Goal: Task Accomplishment & Management: Manage account settings

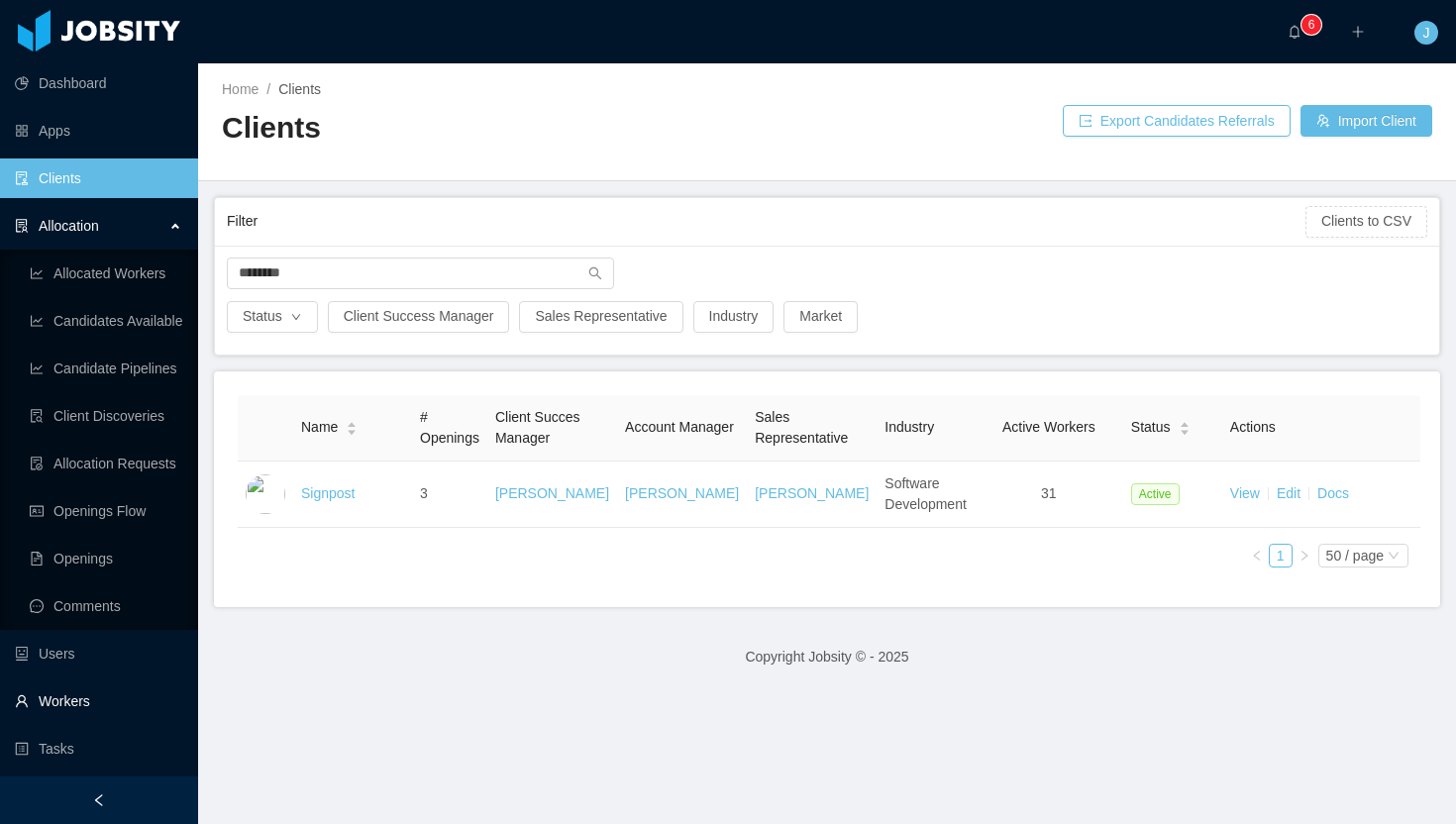
click at [138, 693] on link "Workers" at bounding box center [98, 701] width 168 height 40
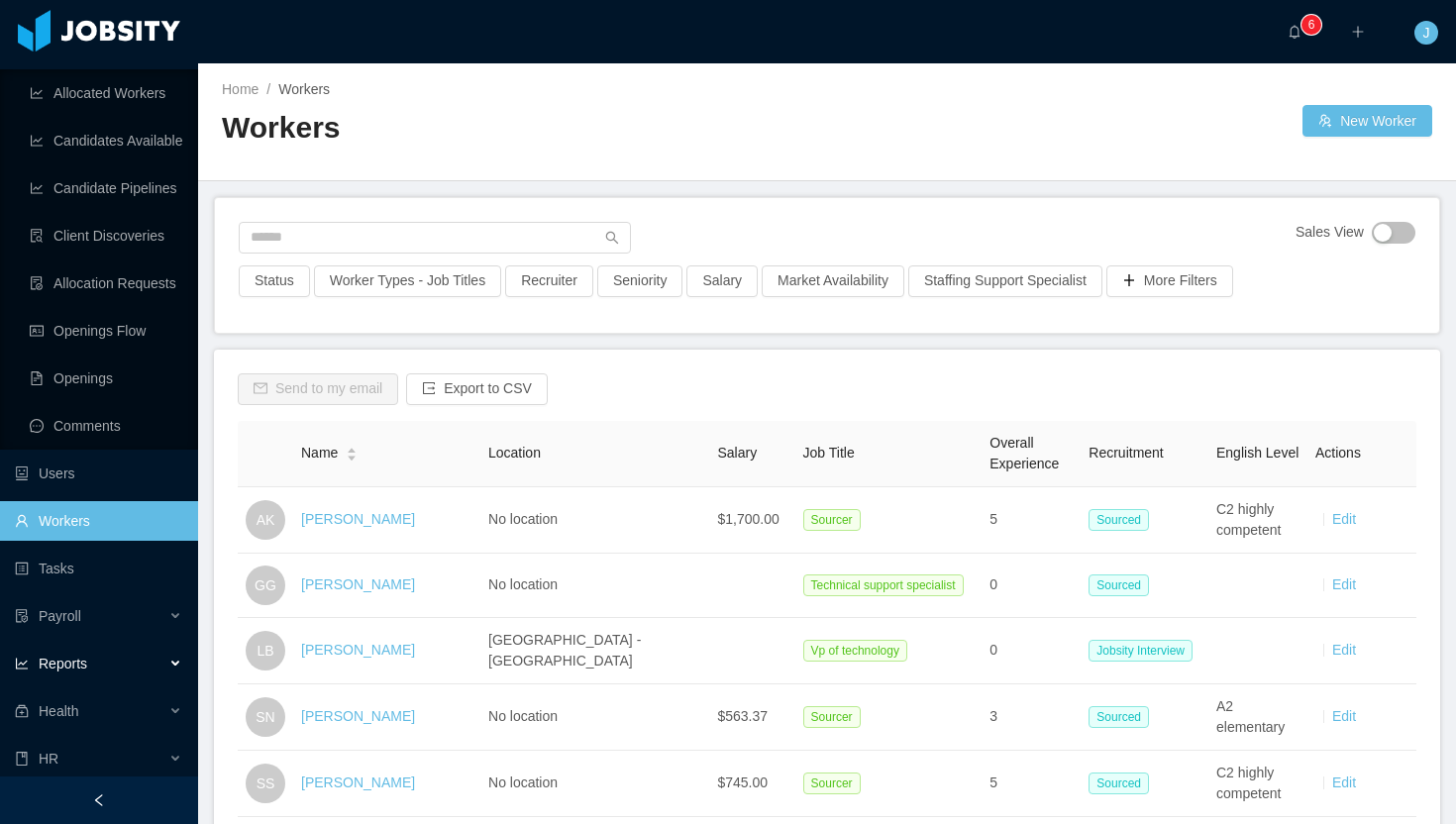
scroll to position [234, 0]
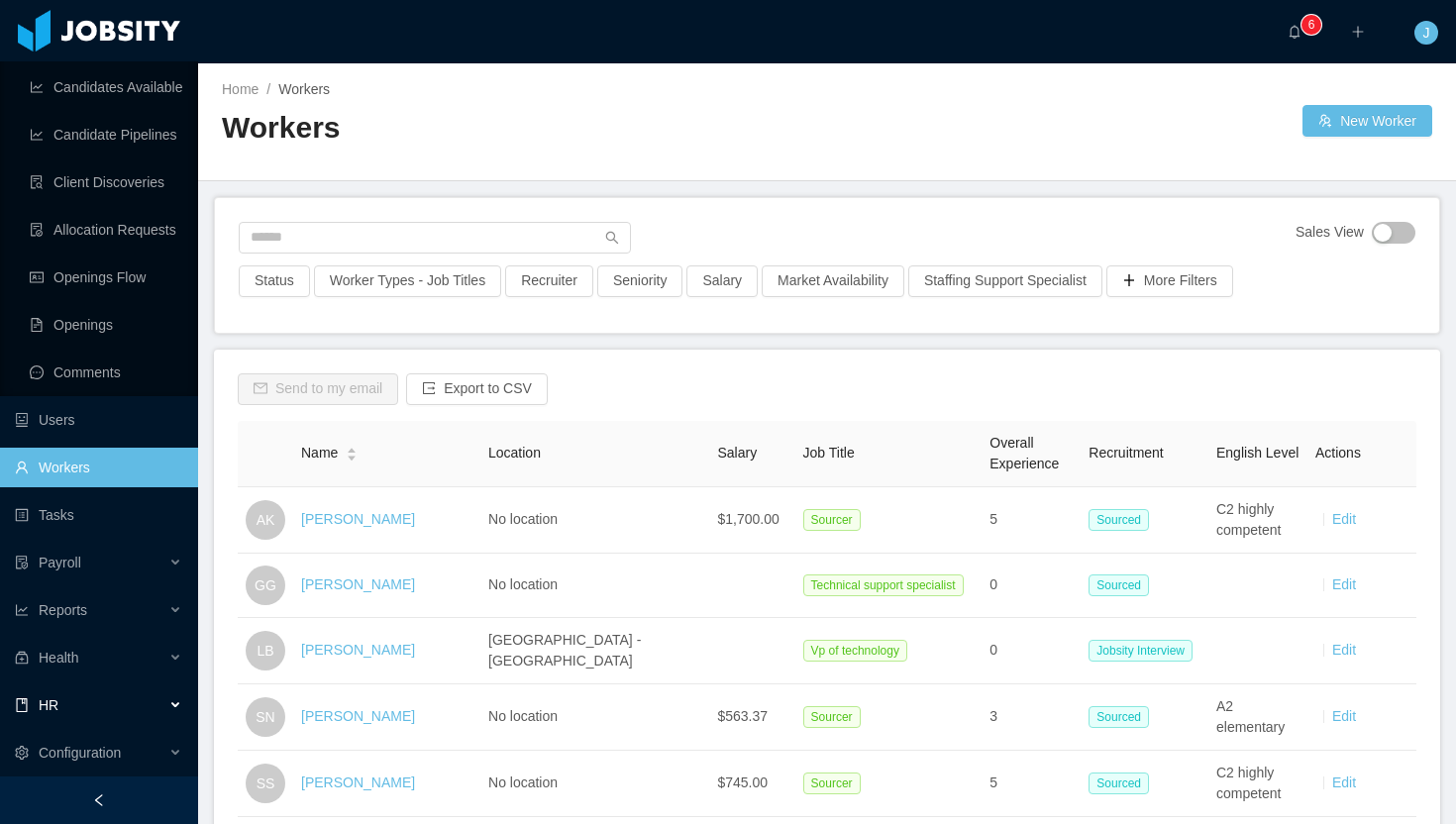
click at [140, 703] on div "HR" at bounding box center [99, 705] width 198 height 40
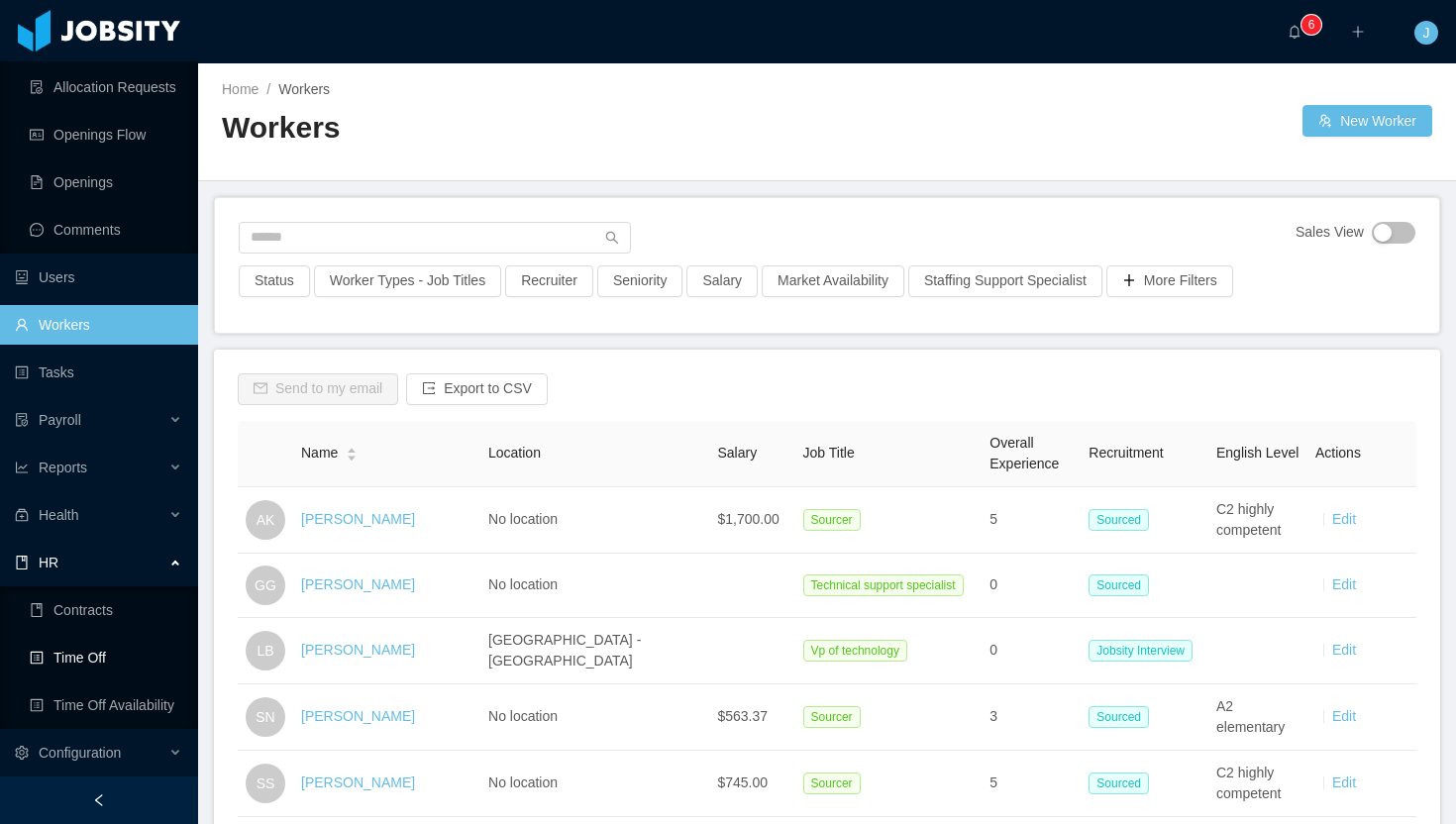
click at [112, 661] on link "Time Off" at bounding box center [106, 657] width 153 height 40
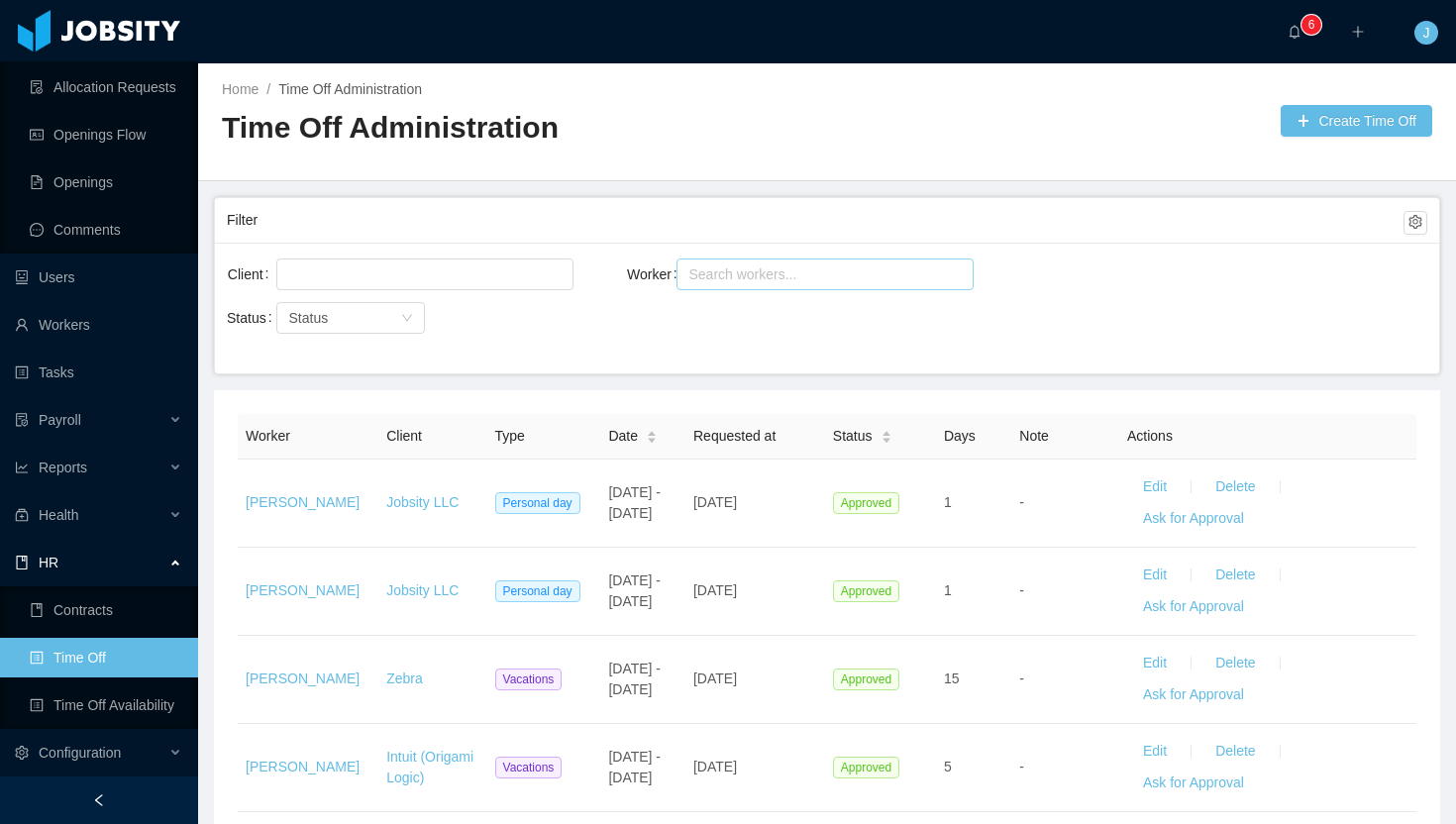
click at [768, 266] on div "Search workers..." at bounding box center [816, 275] width 256 height 20
type input "*********"
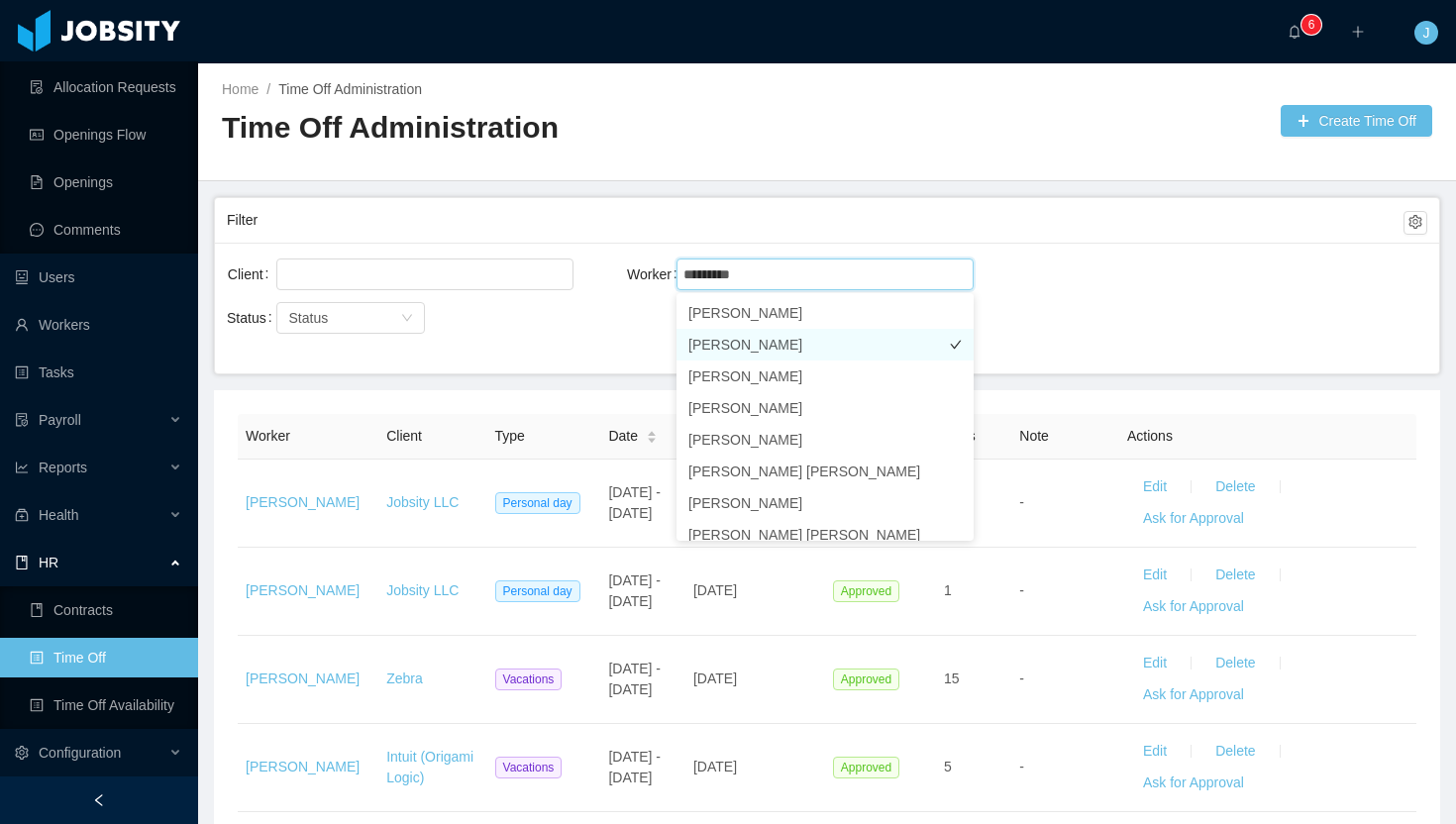
click at [804, 342] on li "[PERSON_NAME]" at bounding box center [825, 345] width 297 height 32
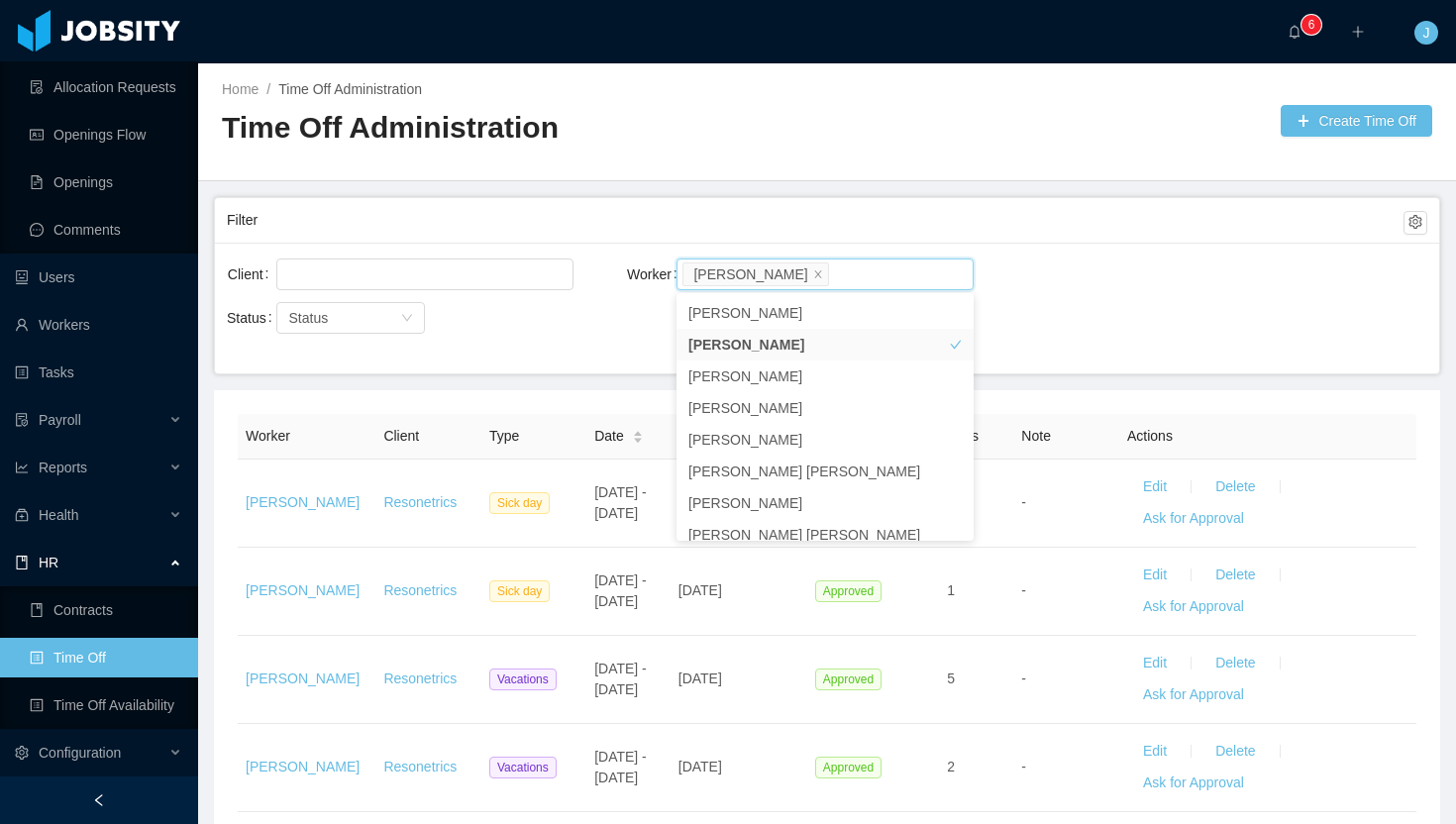
click at [947, 121] on div at bounding box center [1054, 121] width 454 height 32
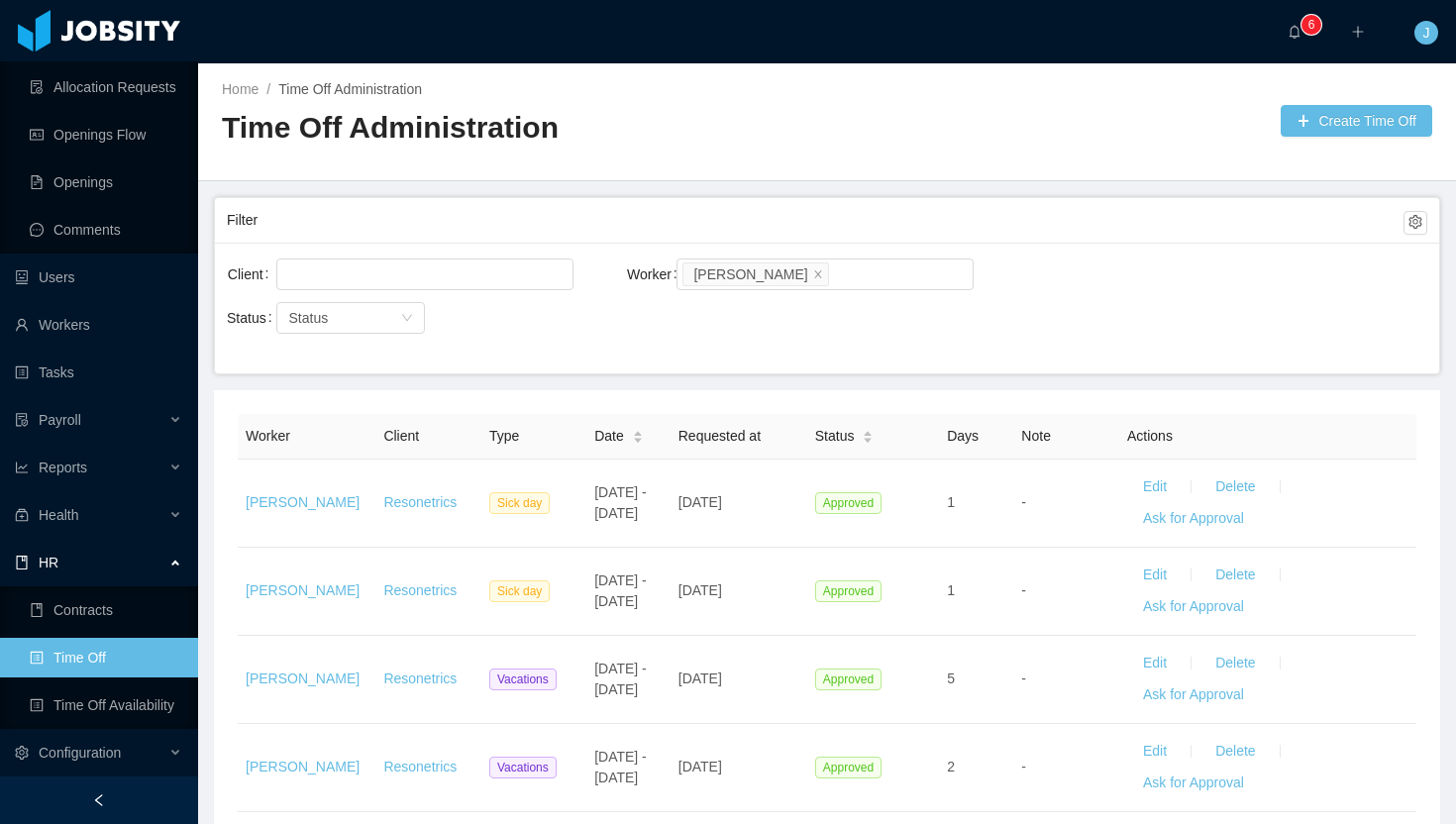
scroll to position [415, 0]
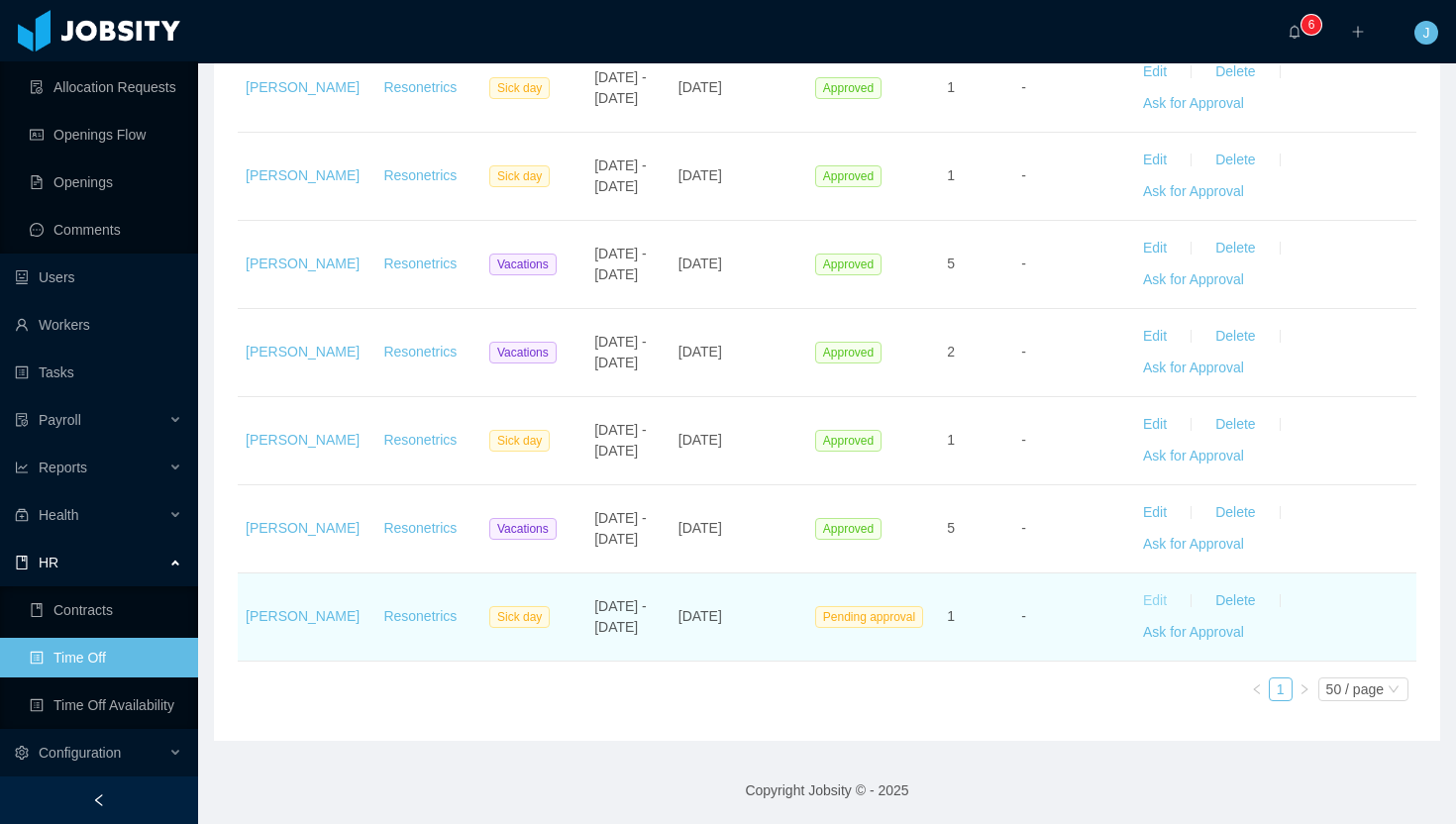
click at [1152, 600] on button "Edit" at bounding box center [1155, 601] width 56 height 32
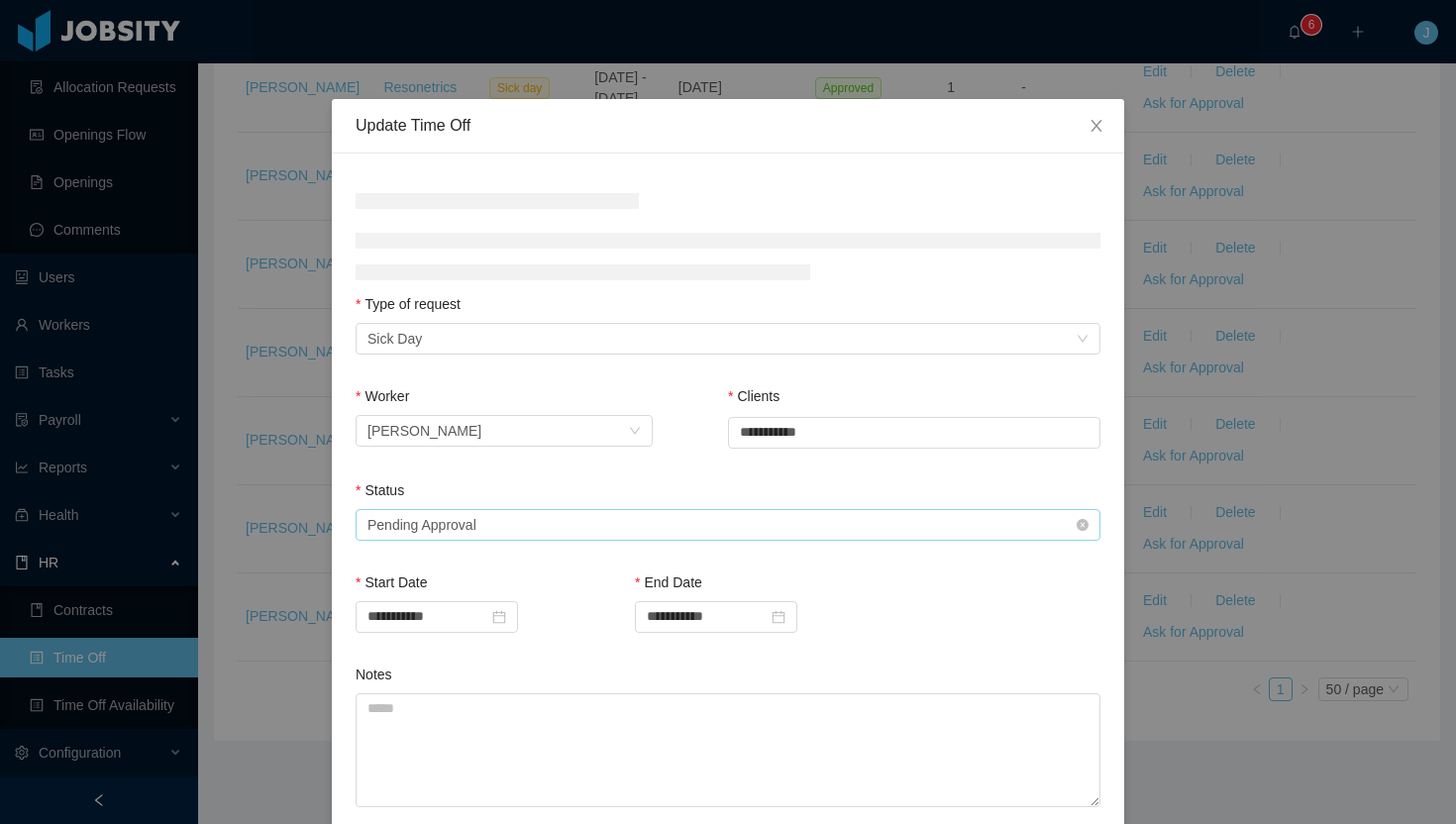
click at [546, 510] on div "Status" at bounding box center [728, 495] width 744 height 29
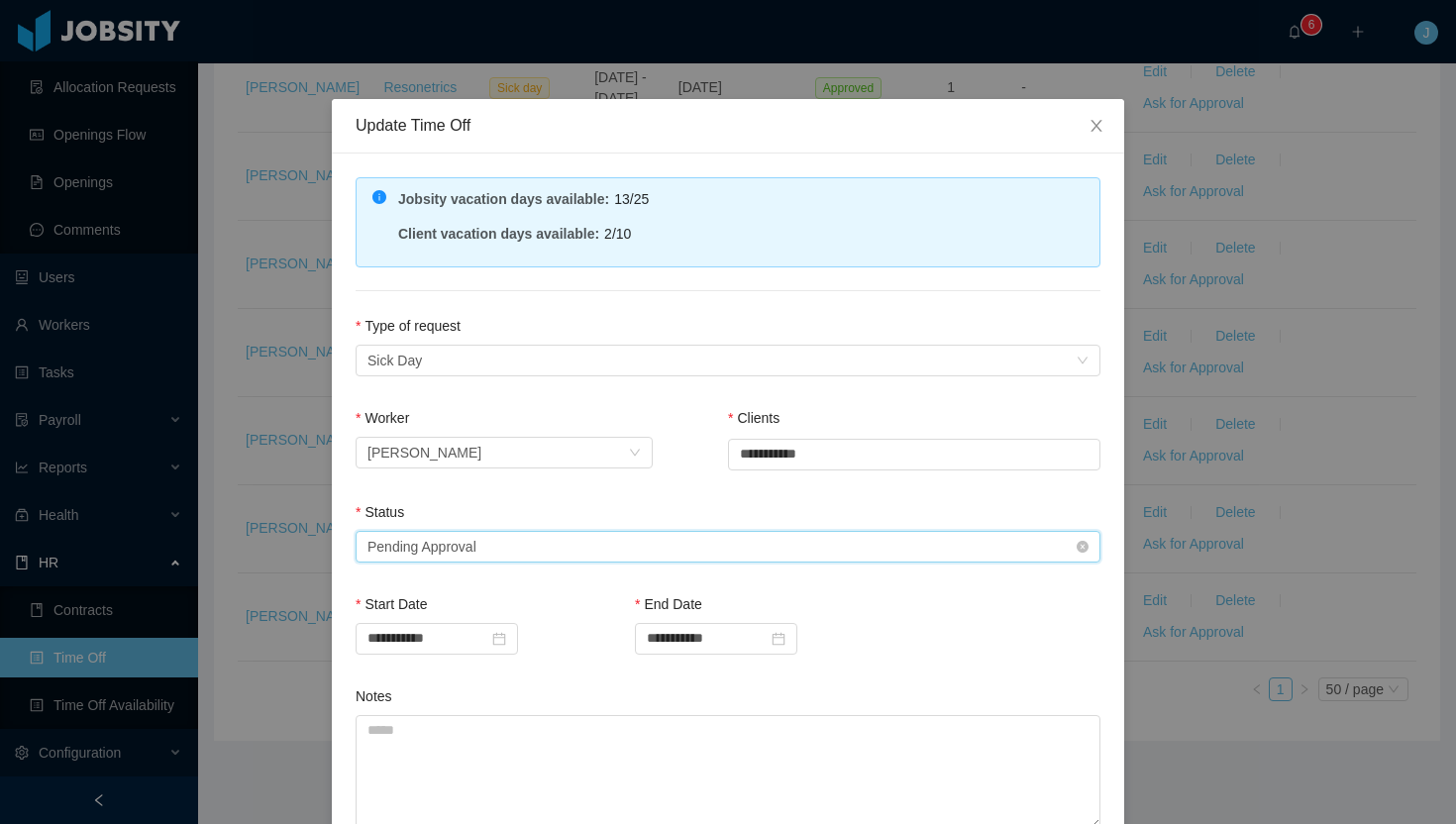
click at [533, 534] on div "Select status Pending Approval" at bounding box center [722, 546] width 708 height 30
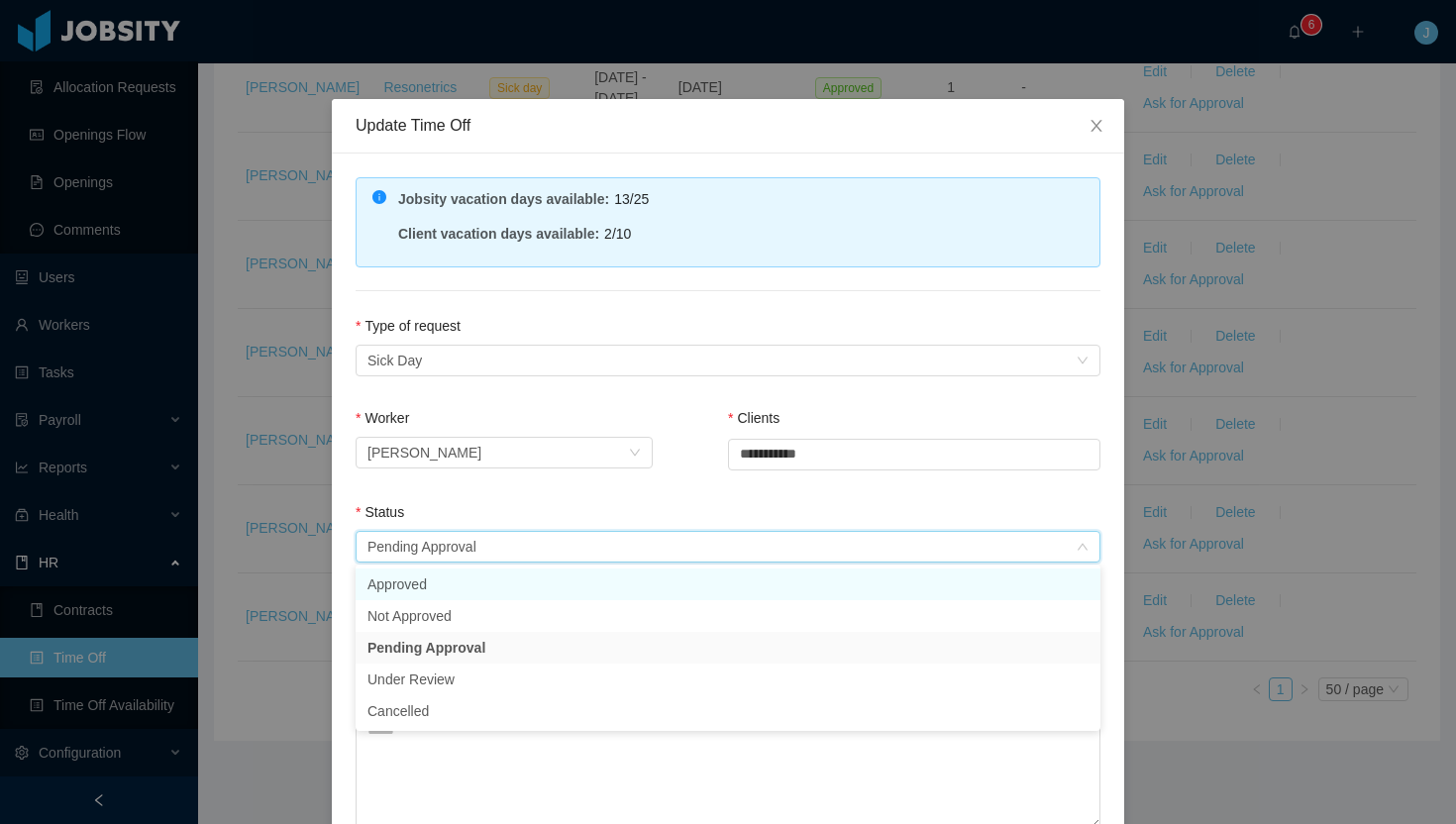
click at [491, 585] on li "Approved" at bounding box center [728, 584] width 744 height 32
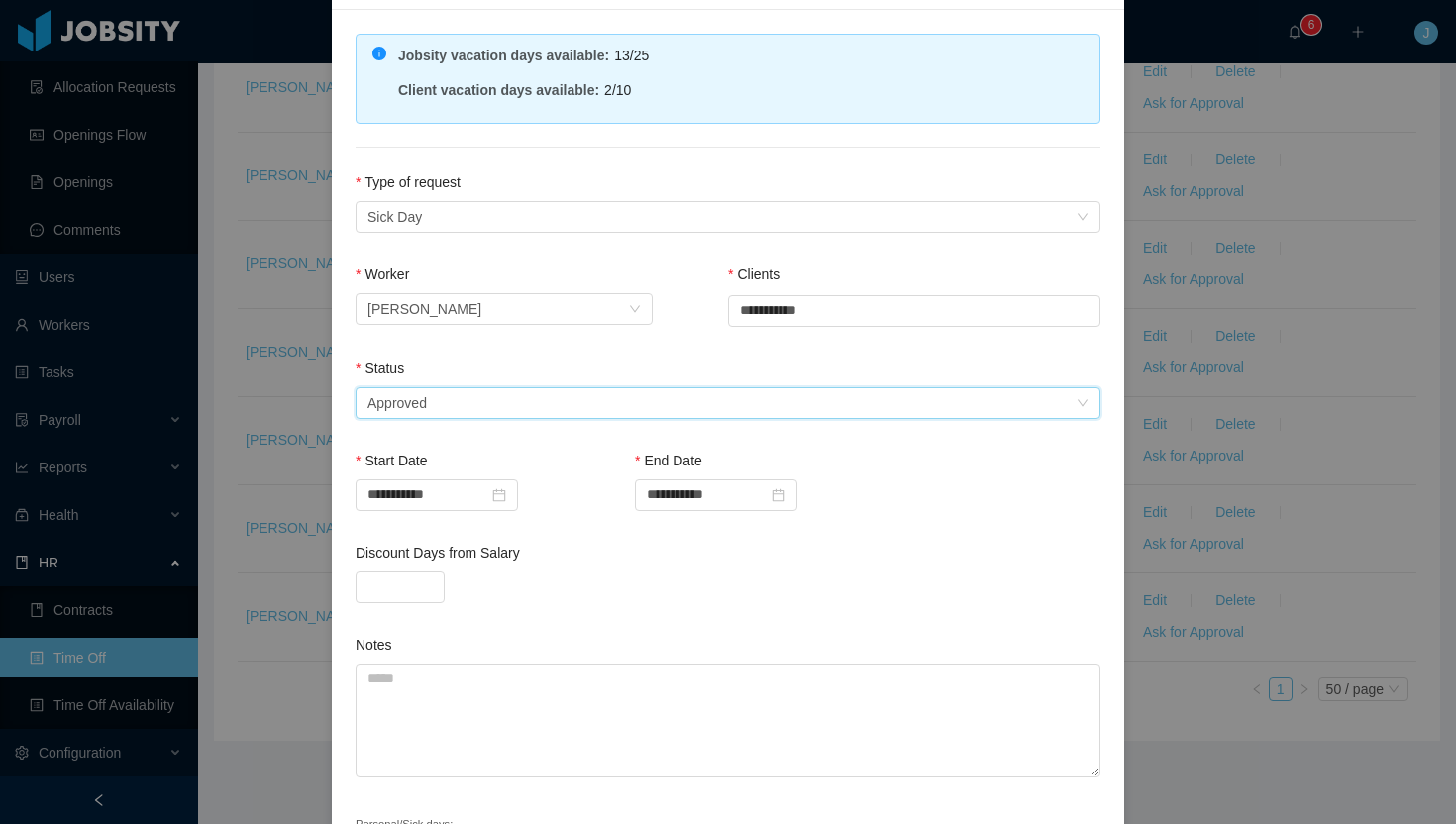
scroll to position [273, 0]
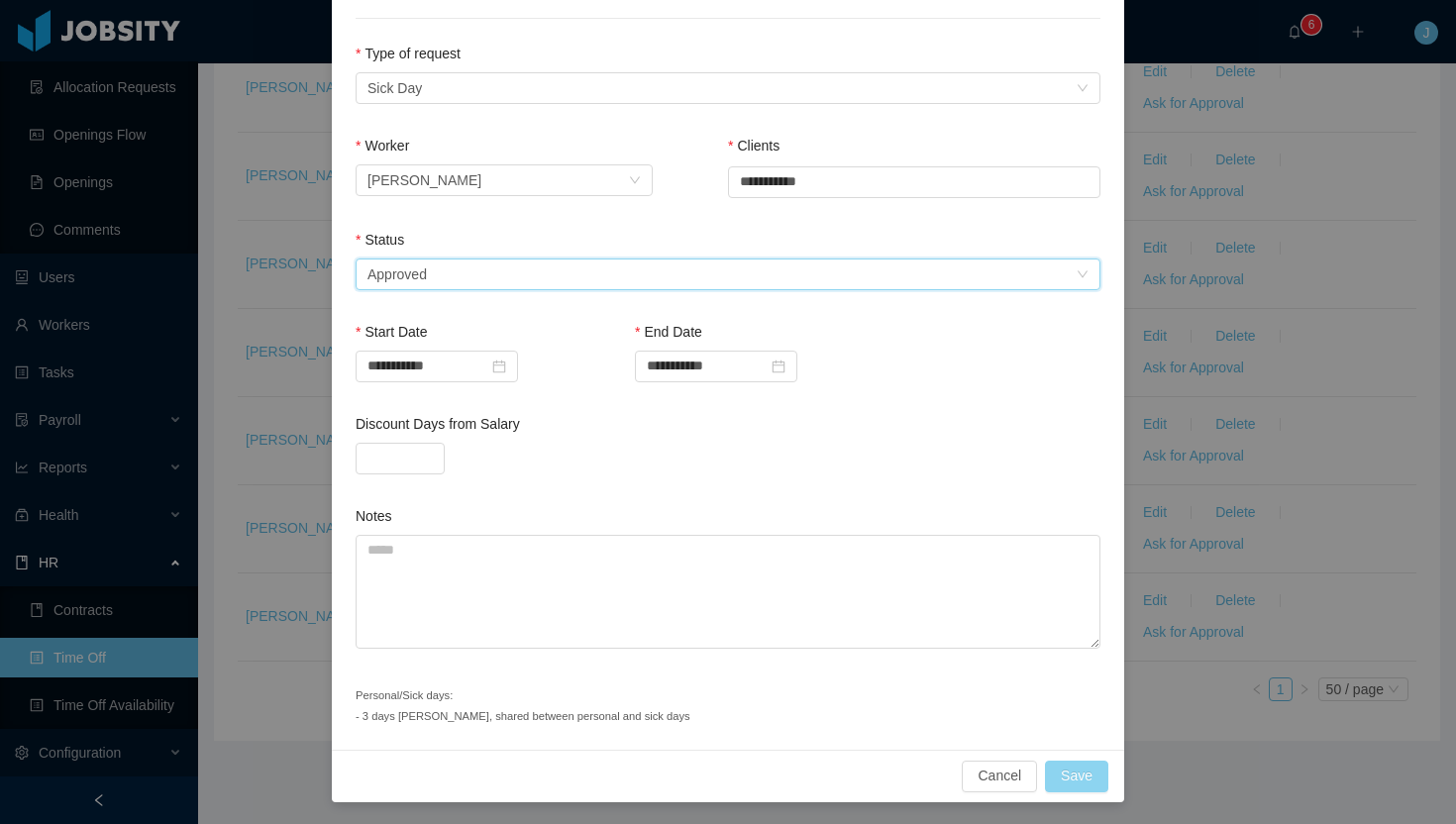
click at [1083, 780] on button "Save" at bounding box center [1076, 776] width 63 height 32
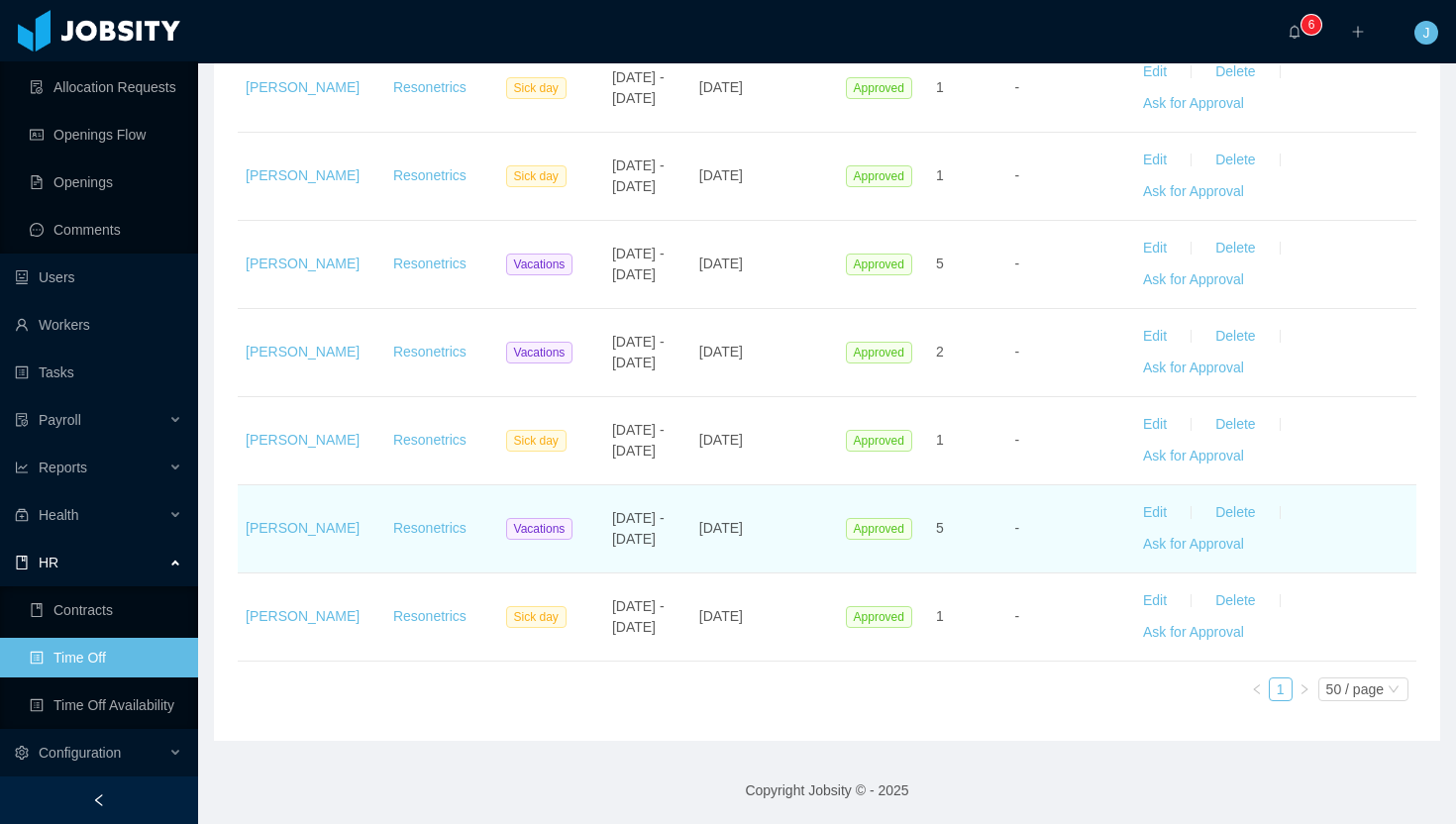
scroll to position [0, 0]
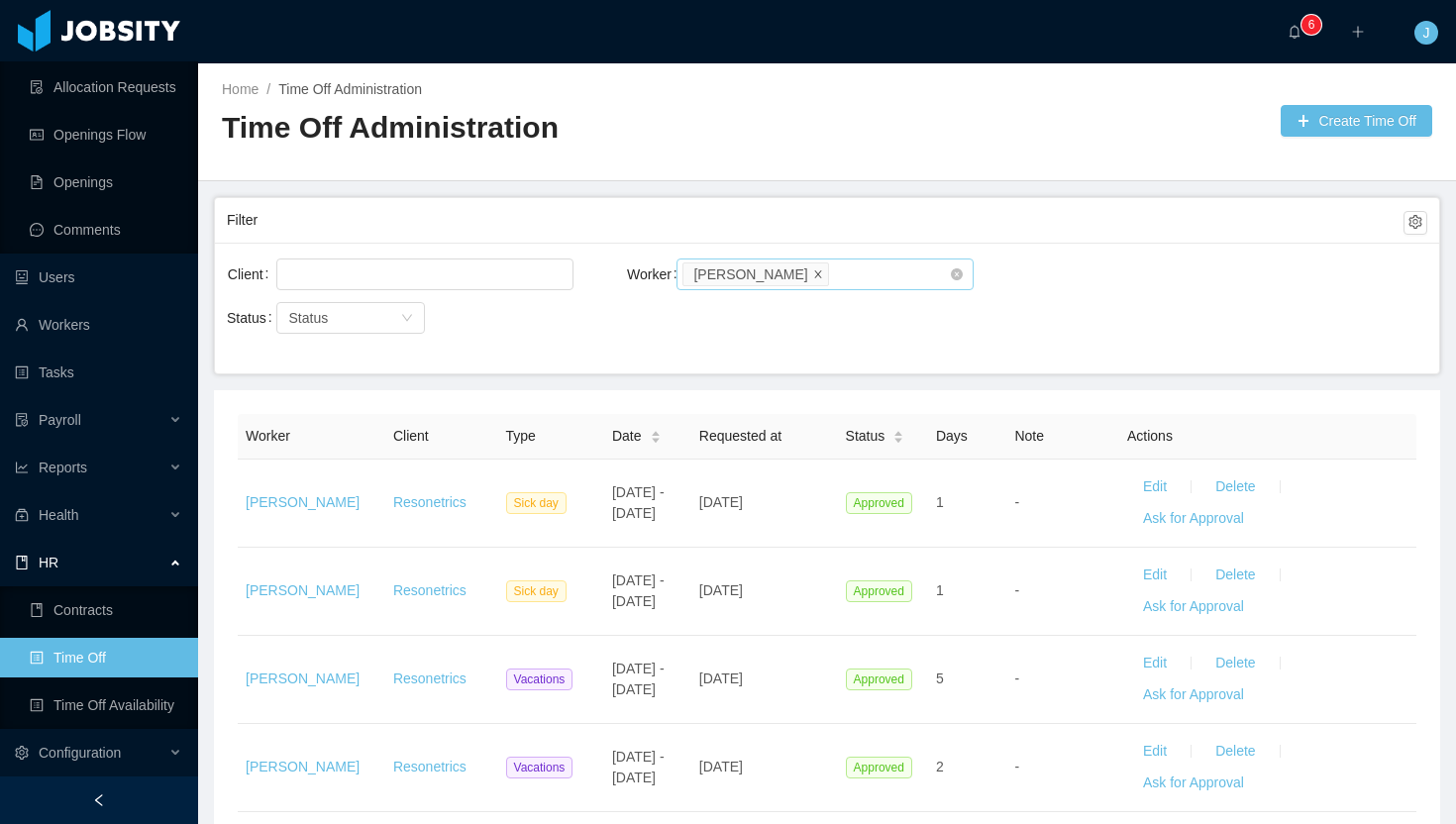
click at [823, 271] on icon "icon: close" at bounding box center [818, 274] width 10 height 10
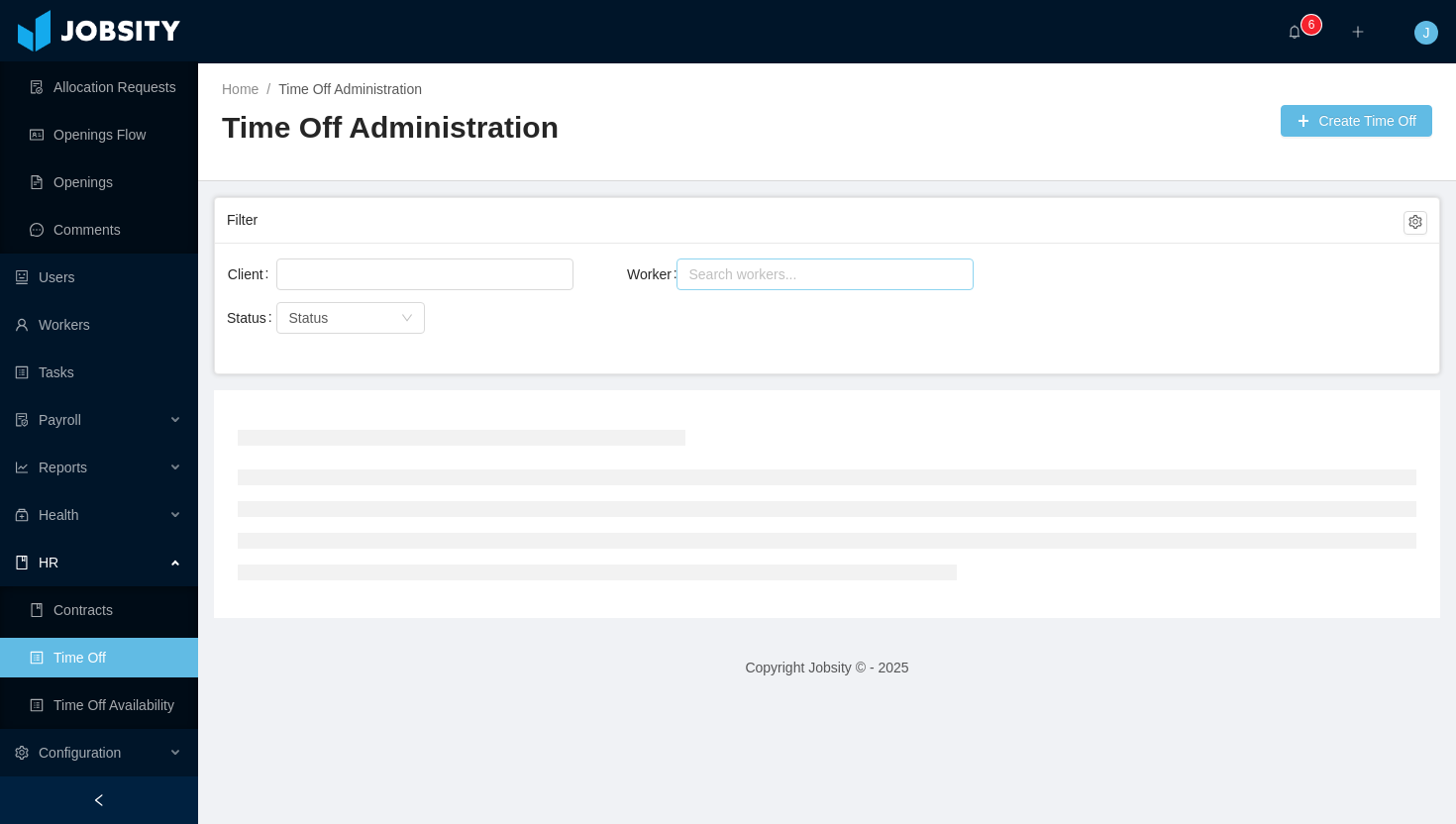
click at [774, 276] on div "Search workers..." at bounding box center [816, 275] width 256 height 20
paste input "*****"
type input "*****"
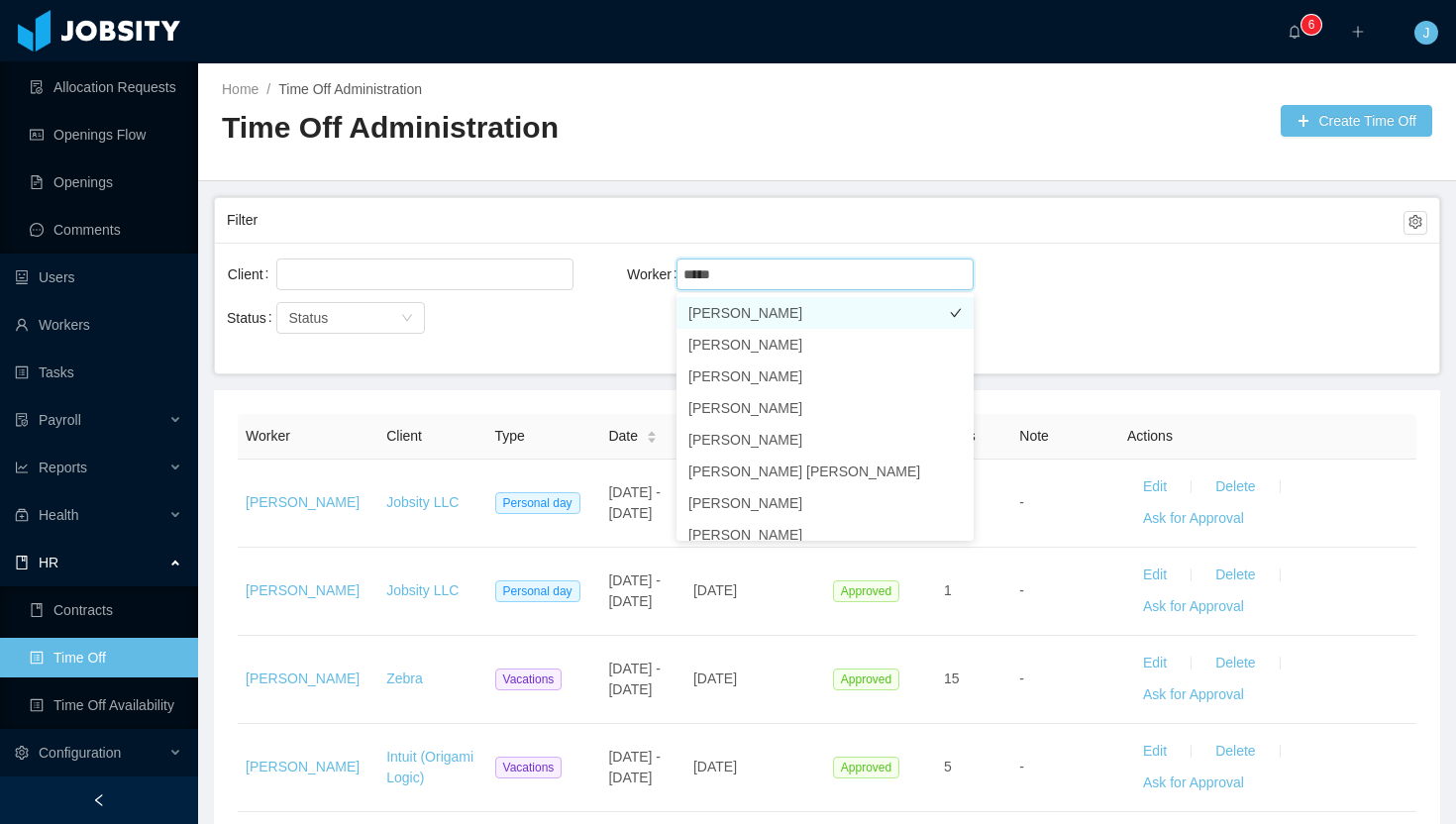
click at [799, 321] on li "[PERSON_NAME]" at bounding box center [825, 313] width 297 height 32
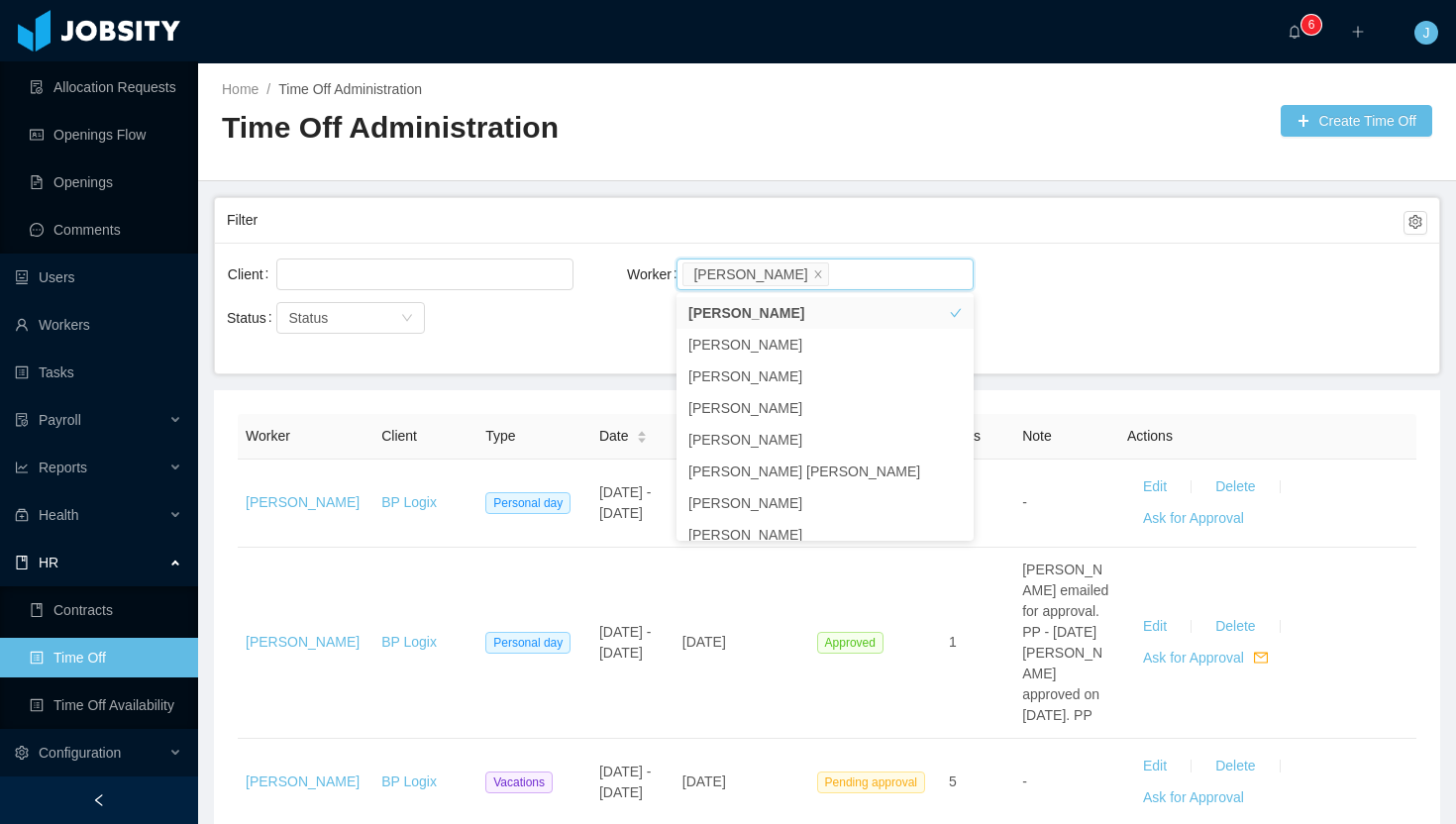
click at [1071, 422] on th "Note" at bounding box center [1066, 437] width 105 height 46
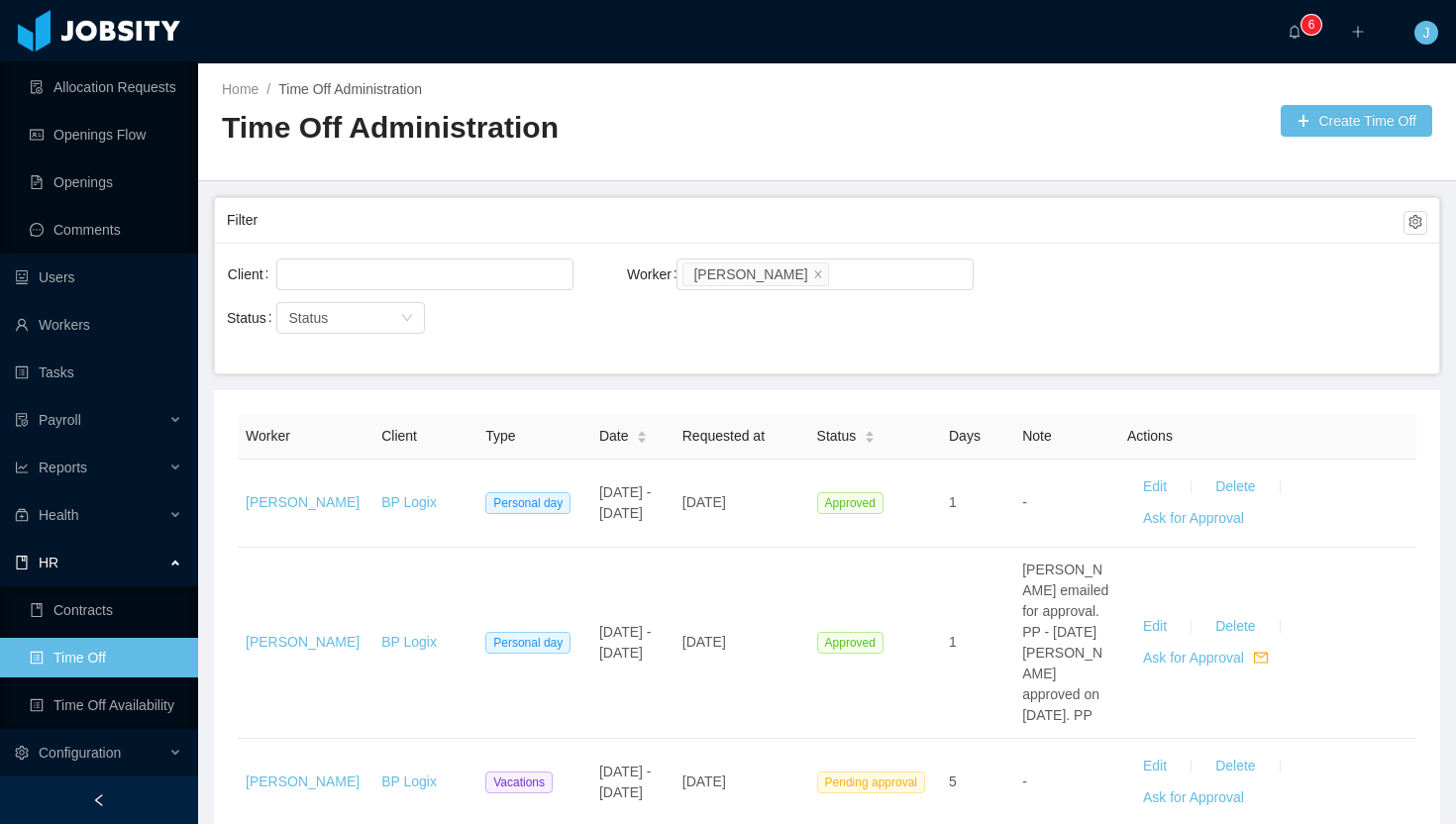
scroll to position [145, 0]
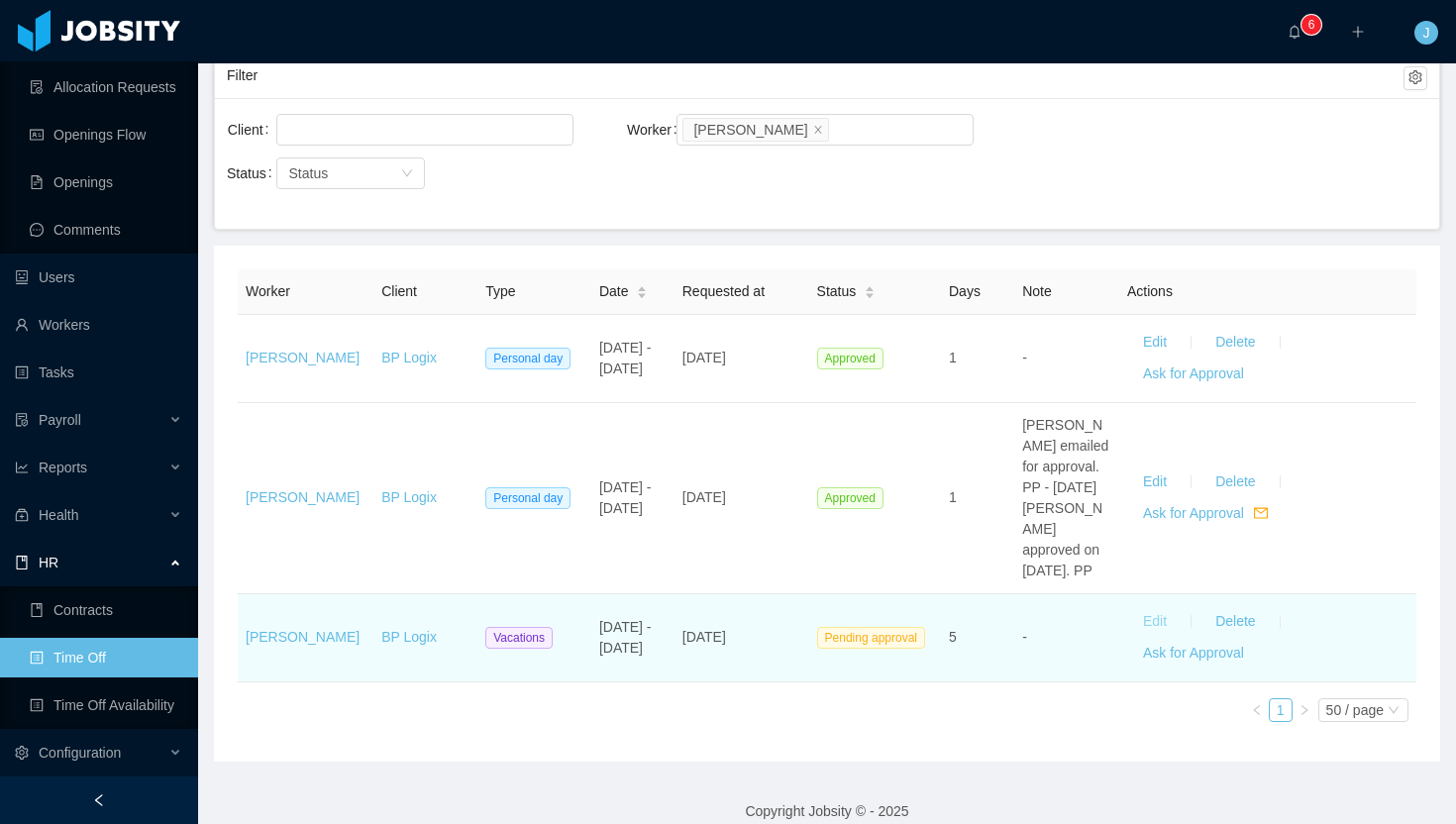
click at [1159, 606] on button "Edit" at bounding box center [1155, 622] width 56 height 32
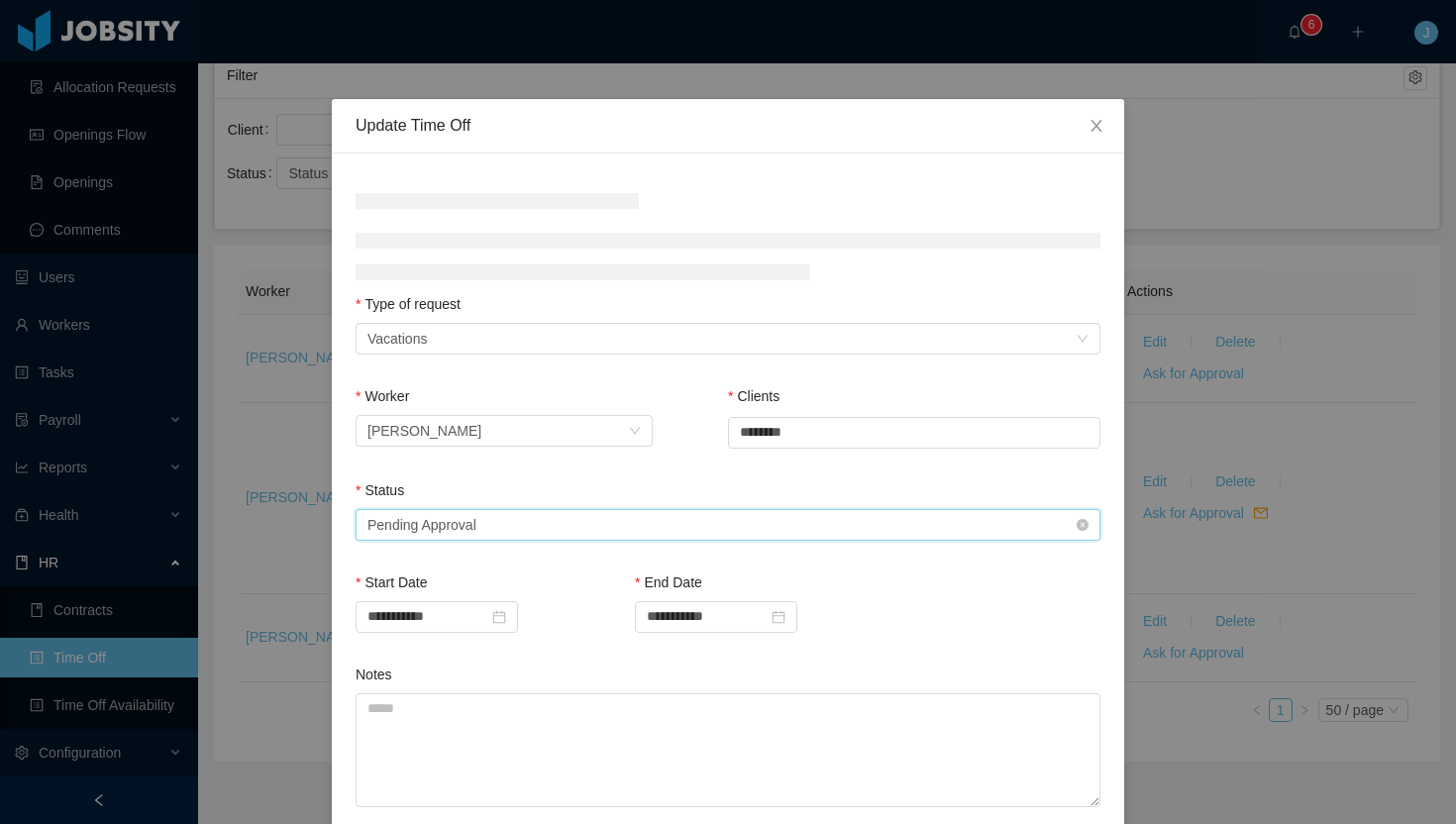
click at [508, 525] on div "Select status Pending Approval" at bounding box center [722, 526] width 708 height 30
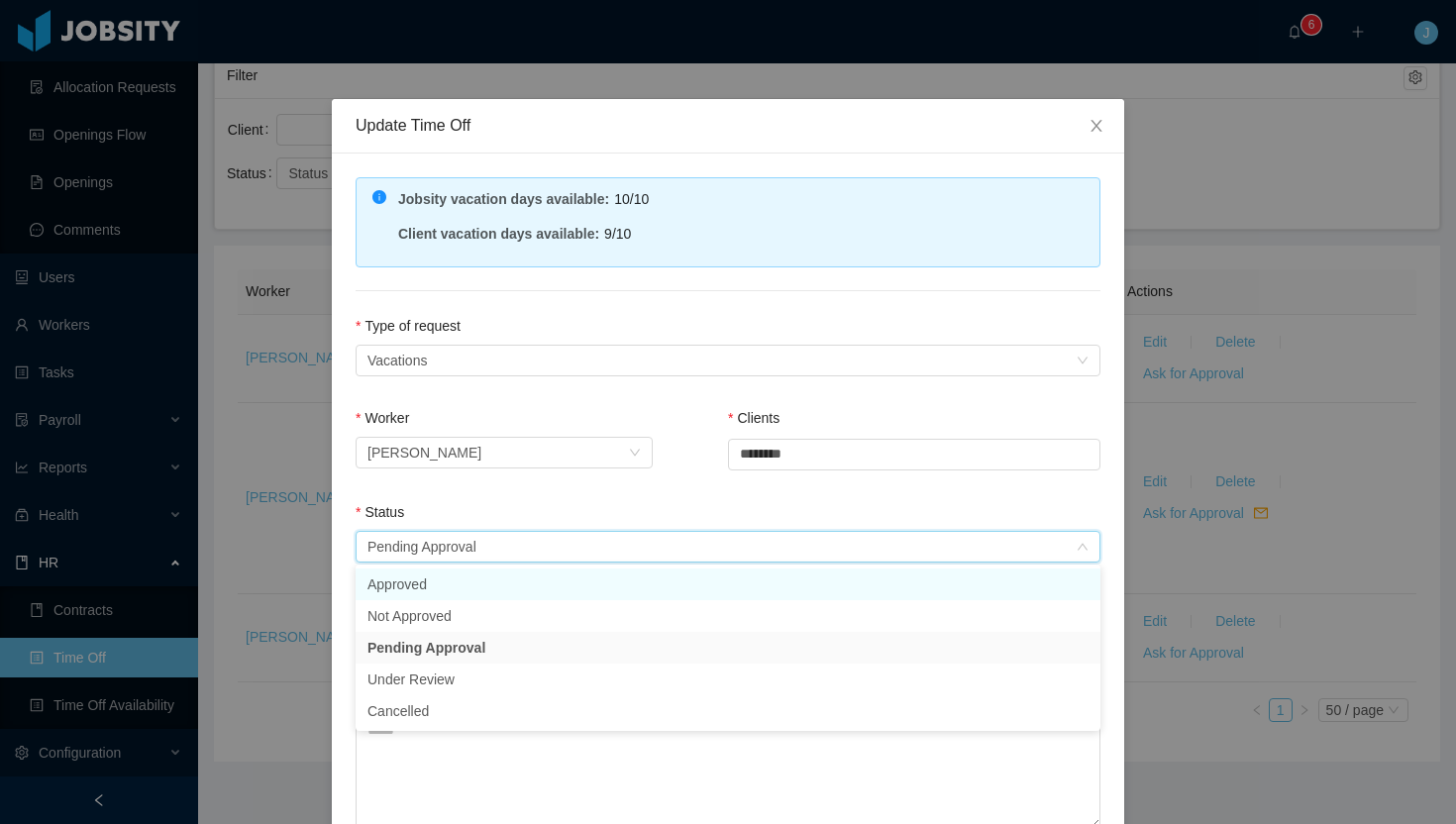
click at [491, 587] on li "Approved" at bounding box center [728, 584] width 744 height 32
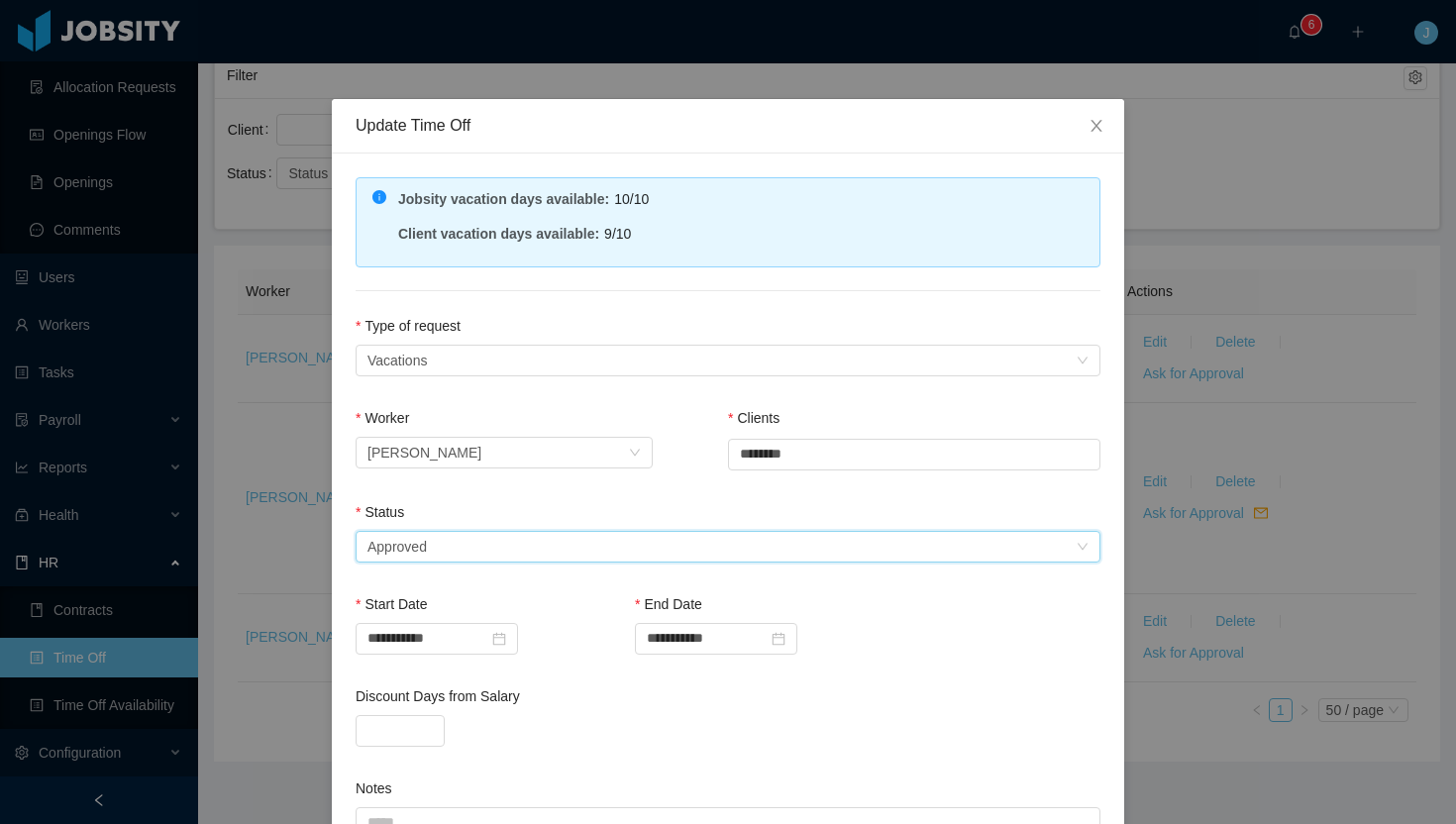
scroll to position [294, 0]
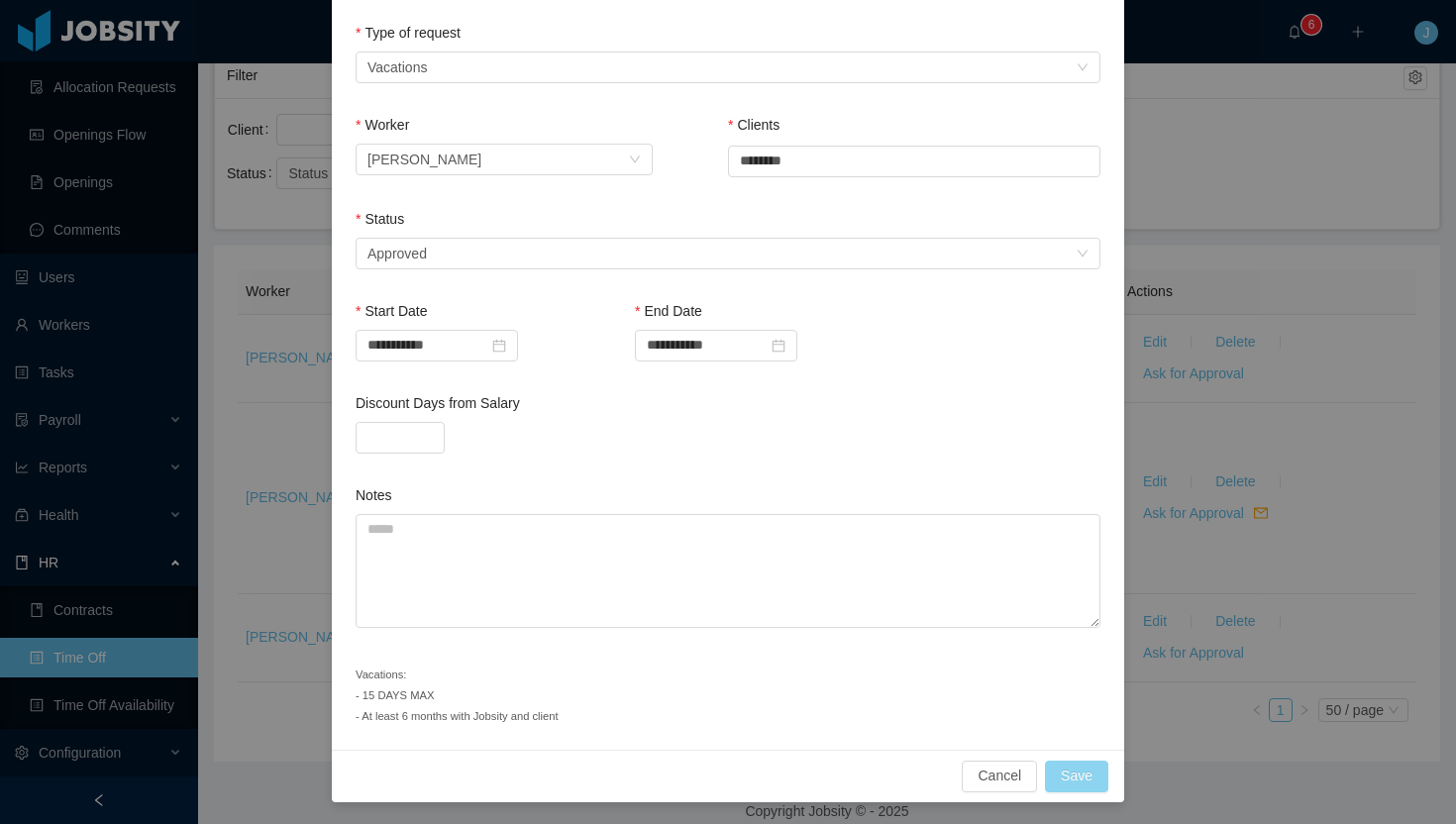
click at [1091, 782] on button "Save" at bounding box center [1076, 776] width 63 height 32
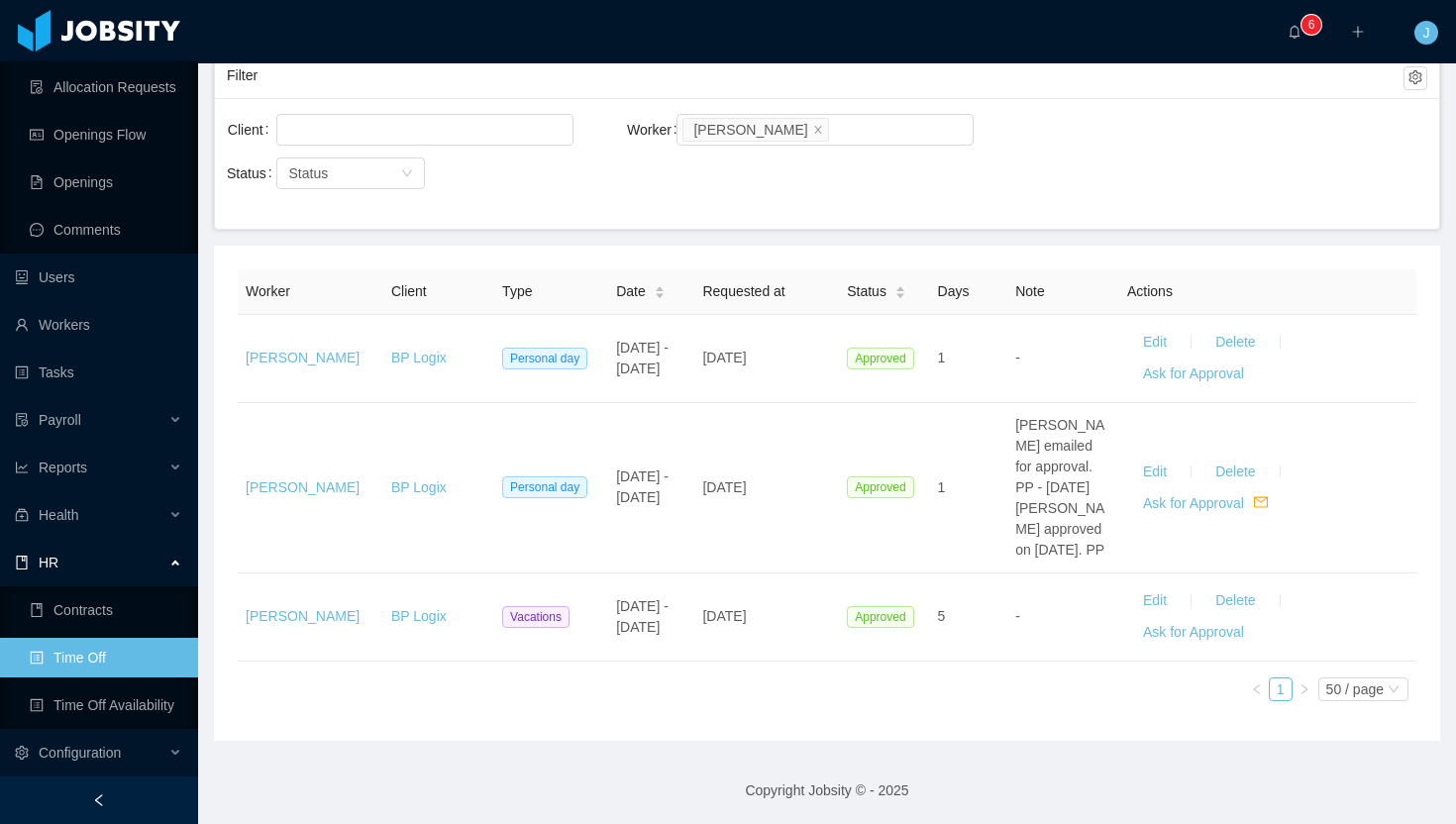
scroll to position [124, 0]
